Goal: Obtain resource: Download file/media

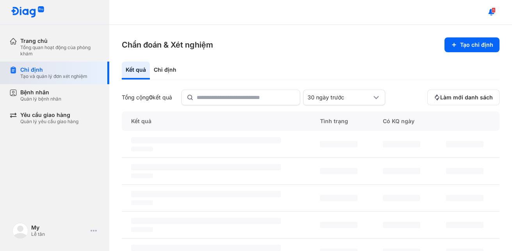
click at [45, 71] on div "Chỉ định" at bounding box center [53, 69] width 67 height 7
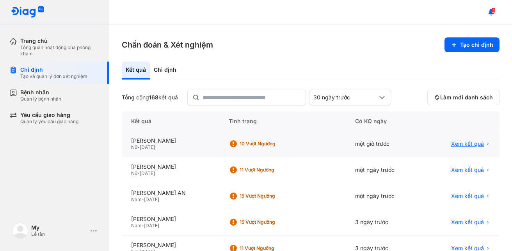
click at [460, 143] on span "Xem kết quả" at bounding box center [467, 143] width 33 height 7
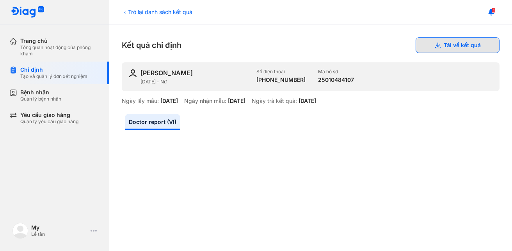
click at [436, 48] on button "Tải về kết quả" at bounding box center [457, 45] width 84 height 16
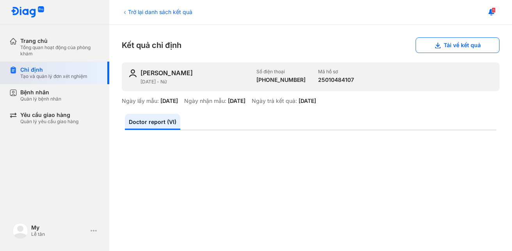
click at [65, 73] on div "Tạo và quản lý đơn xét nghiệm" at bounding box center [53, 76] width 67 height 6
